Goal: Task Accomplishment & Management: Use online tool/utility

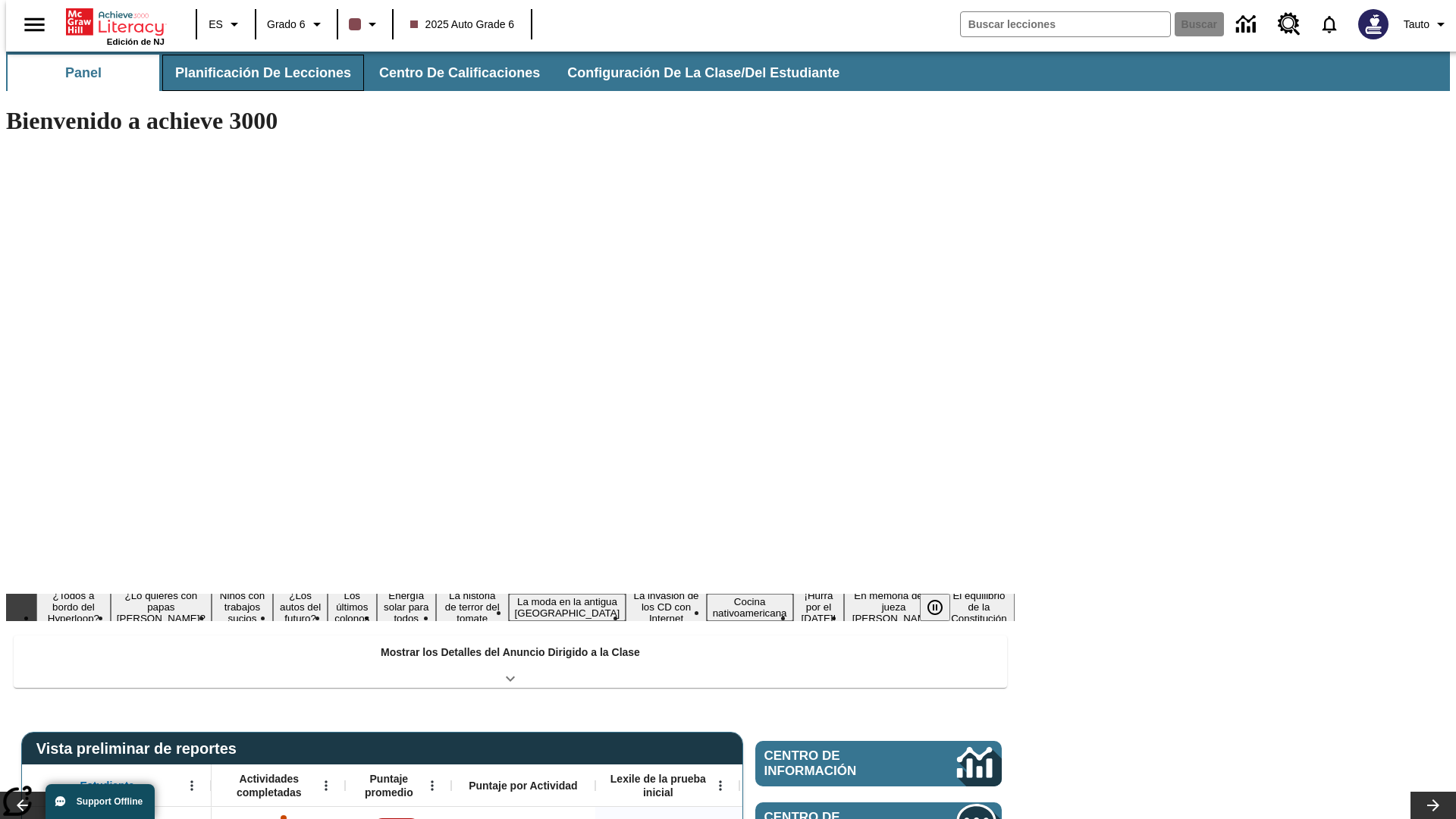
click at [254, 72] on button "Planificación de lecciones" at bounding box center [263, 72] width 202 height 37
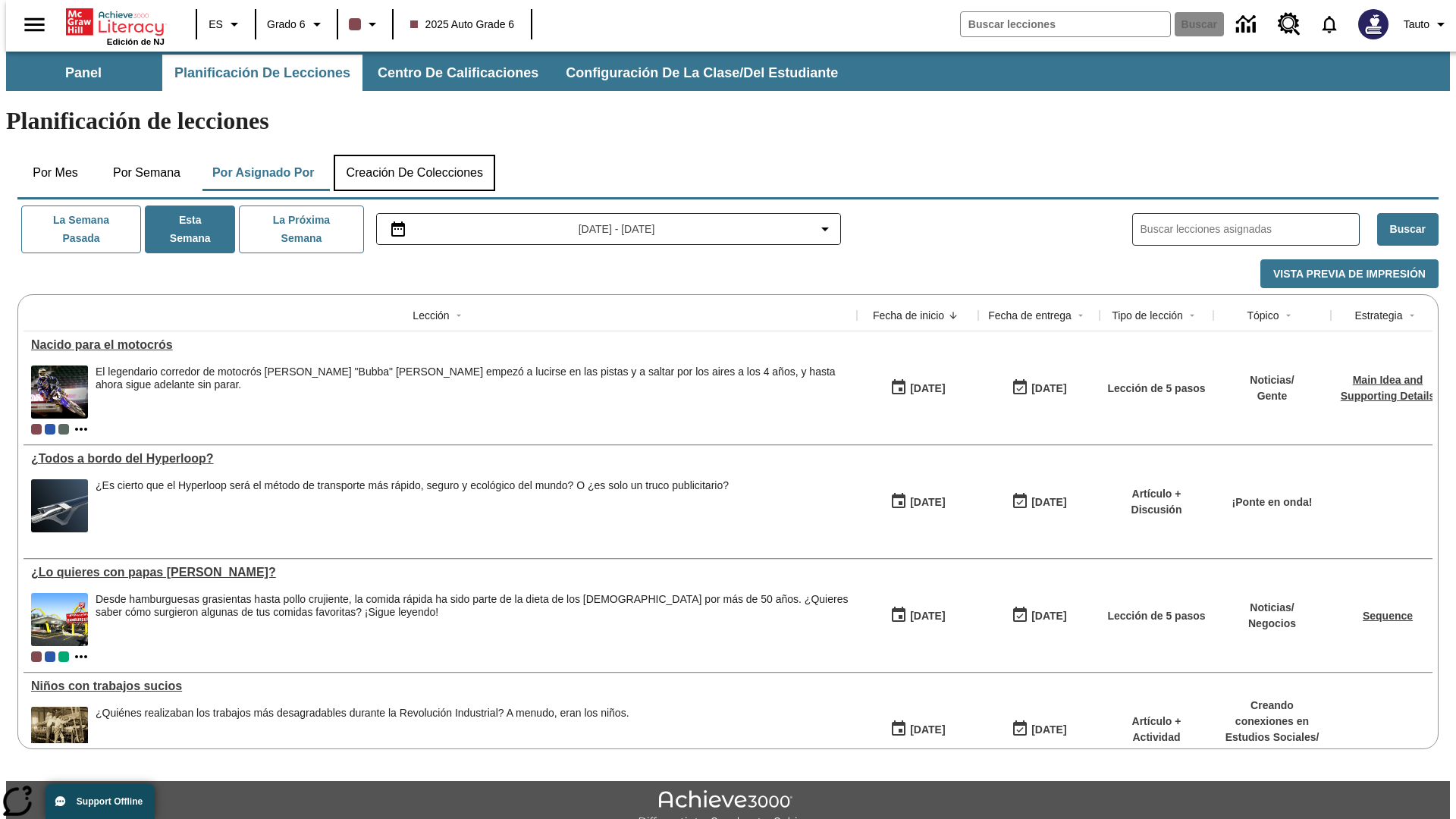
click at [415, 155] on button "Creación de colecciones" at bounding box center [415, 173] width 162 height 37
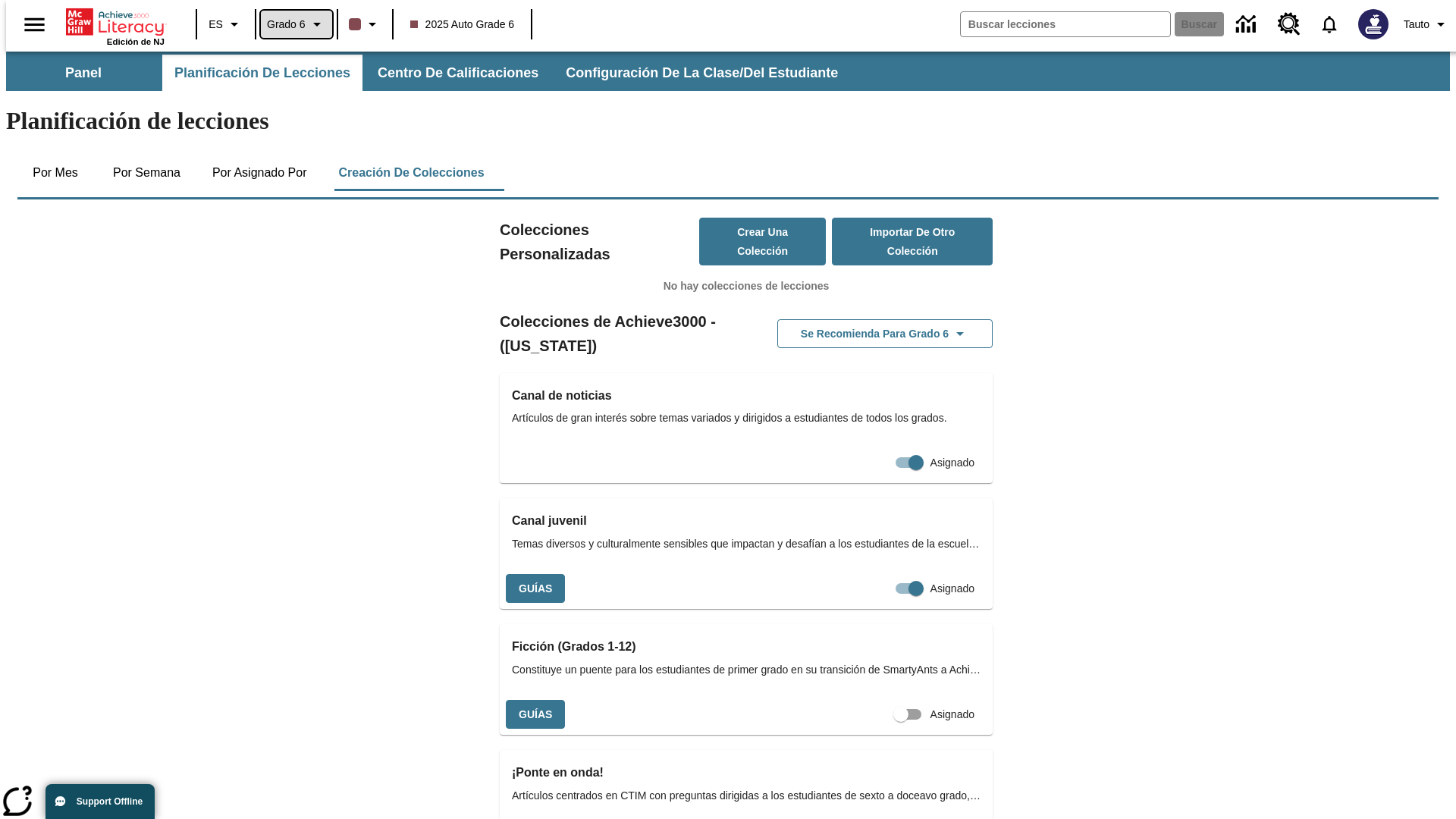
click at [291, 24] on span "Grado 6" at bounding box center [286, 24] width 39 height 16
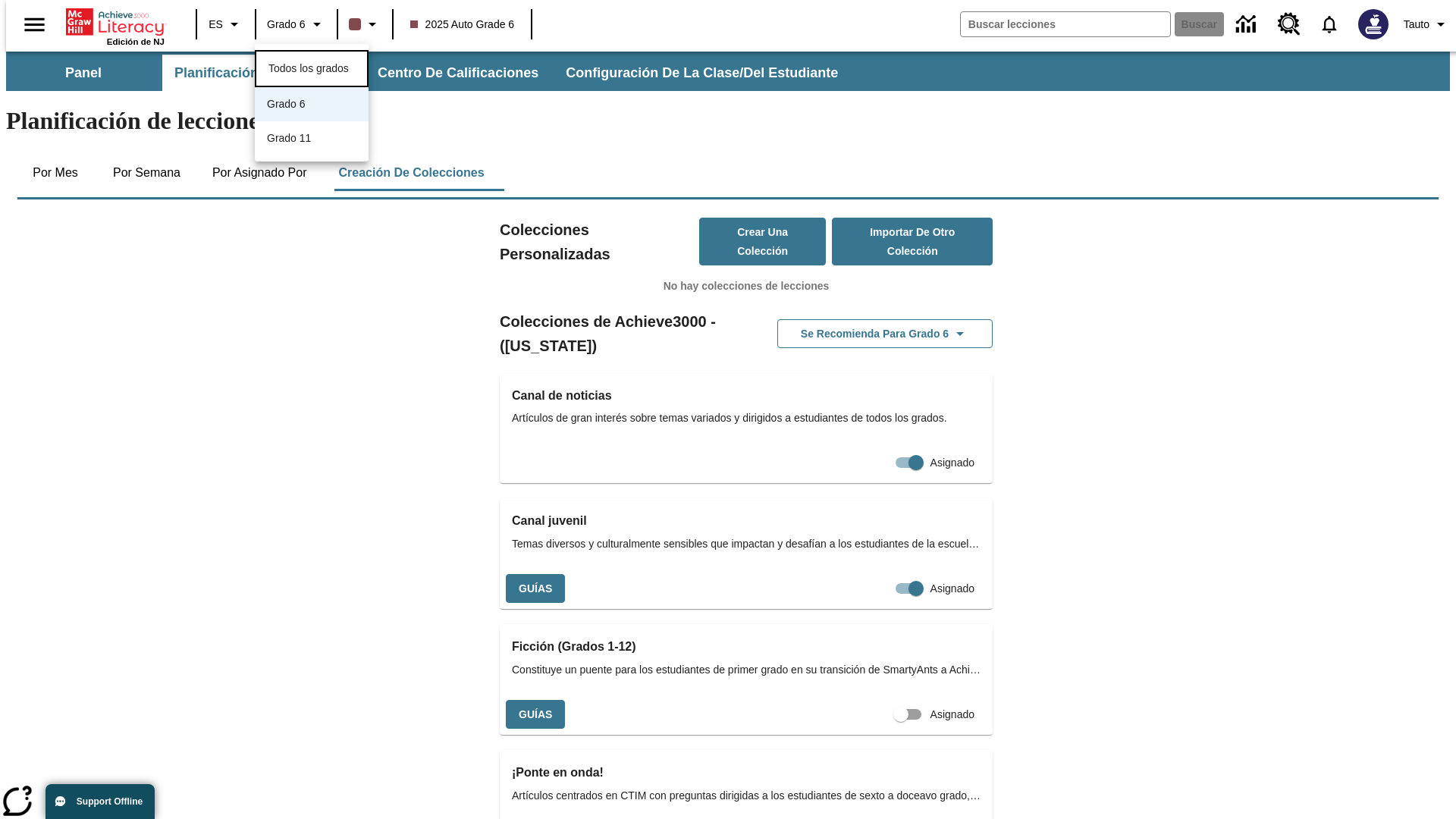
click at [312, 67] on span "Todos los grados" at bounding box center [309, 68] width 81 height 12
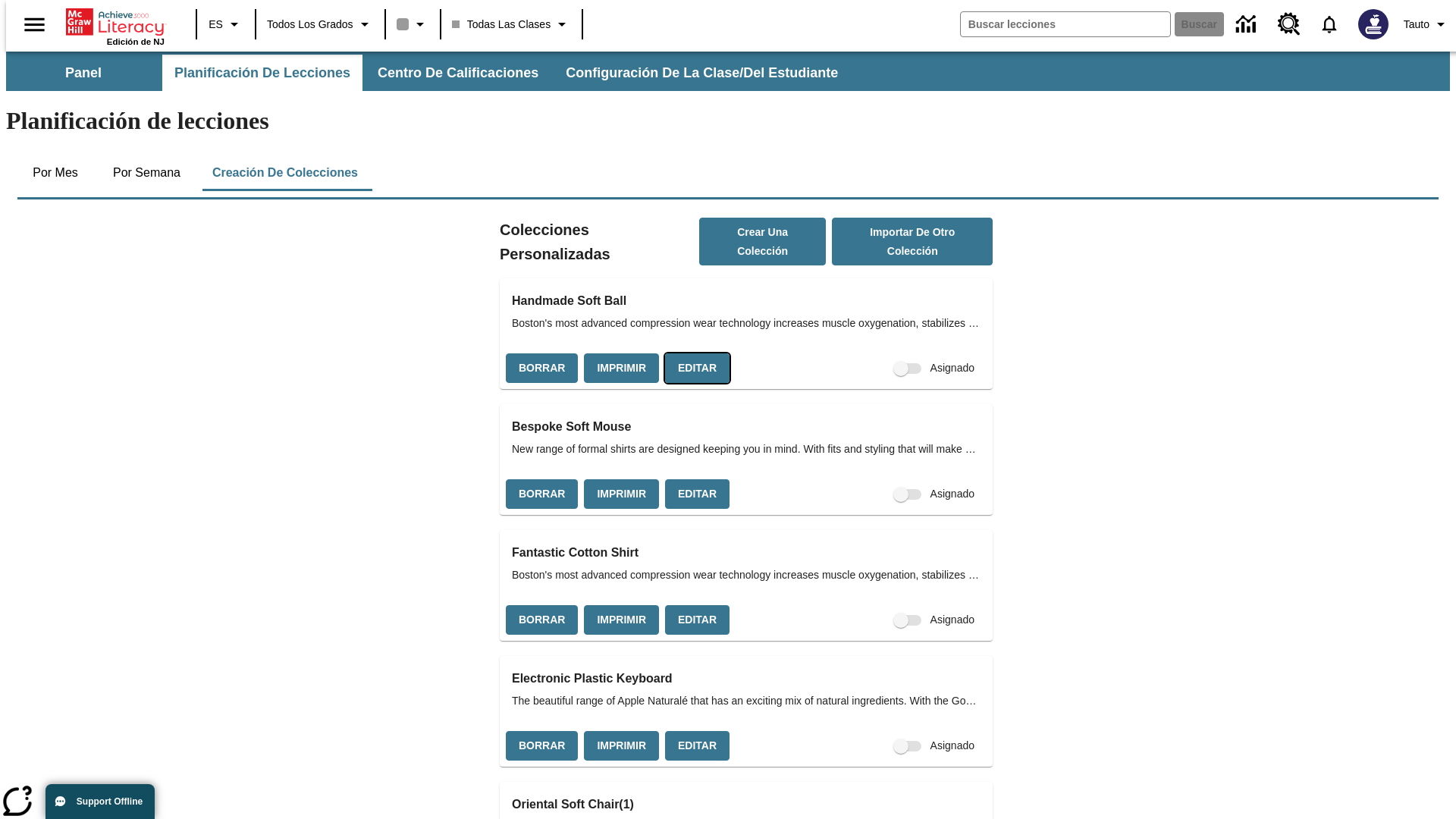
click at [693, 354] on button "Editar" at bounding box center [697, 368] width 65 height 29
